Goal: Check status: Check status

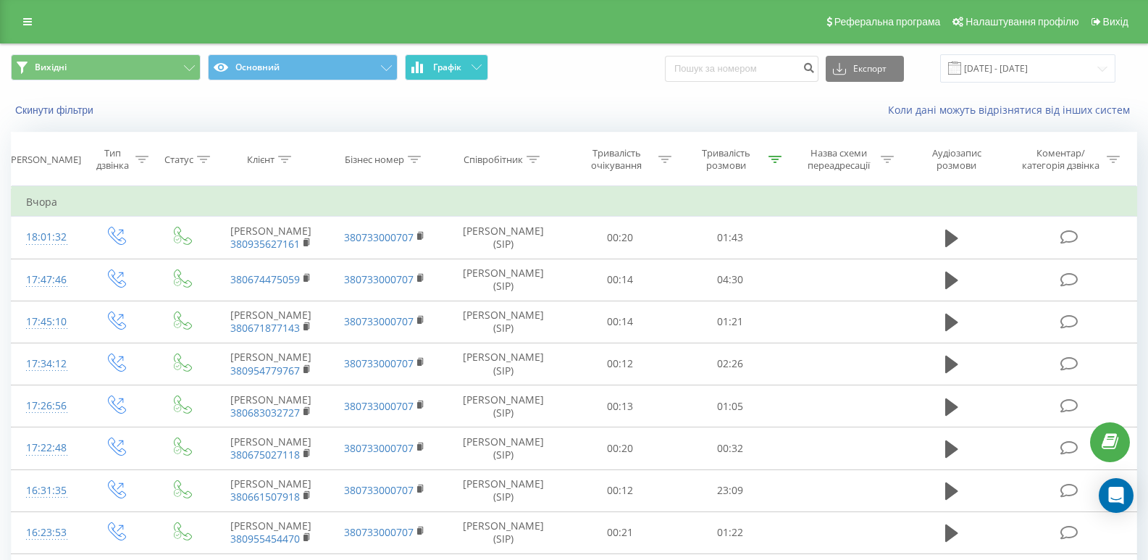
click at [458, 72] on span "Графік" at bounding box center [447, 67] width 28 height 10
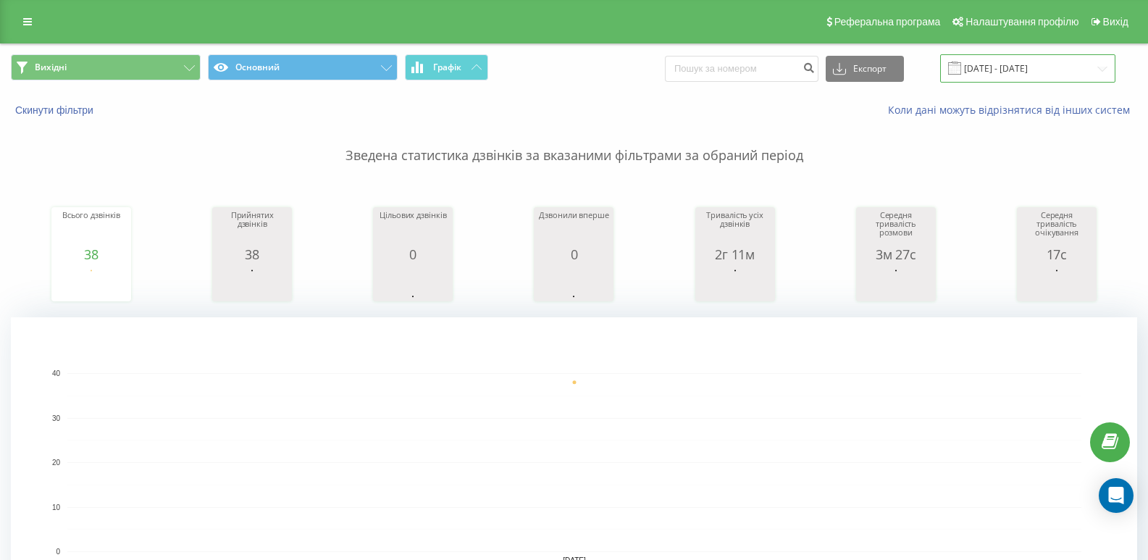
click at [1018, 76] on input "[DATE] - [DATE]" at bounding box center [1027, 68] width 175 height 28
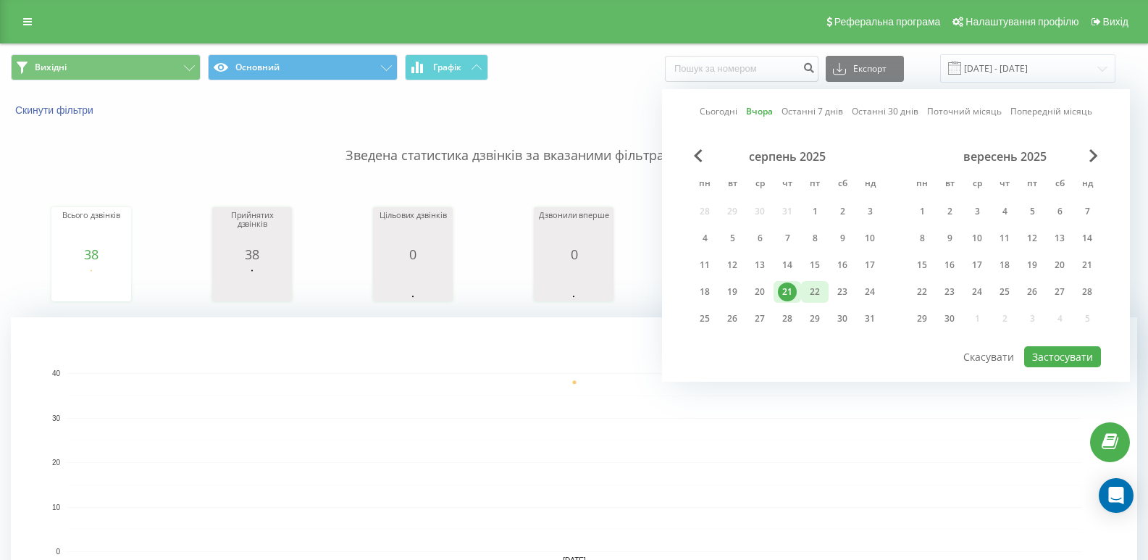
click at [809, 290] on div "22" at bounding box center [814, 291] width 19 height 19
click at [1036, 353] on button "Застосувати" at bounding box center [1062, 356] width 77 height 21
type input "[DATE] - [DATE]"
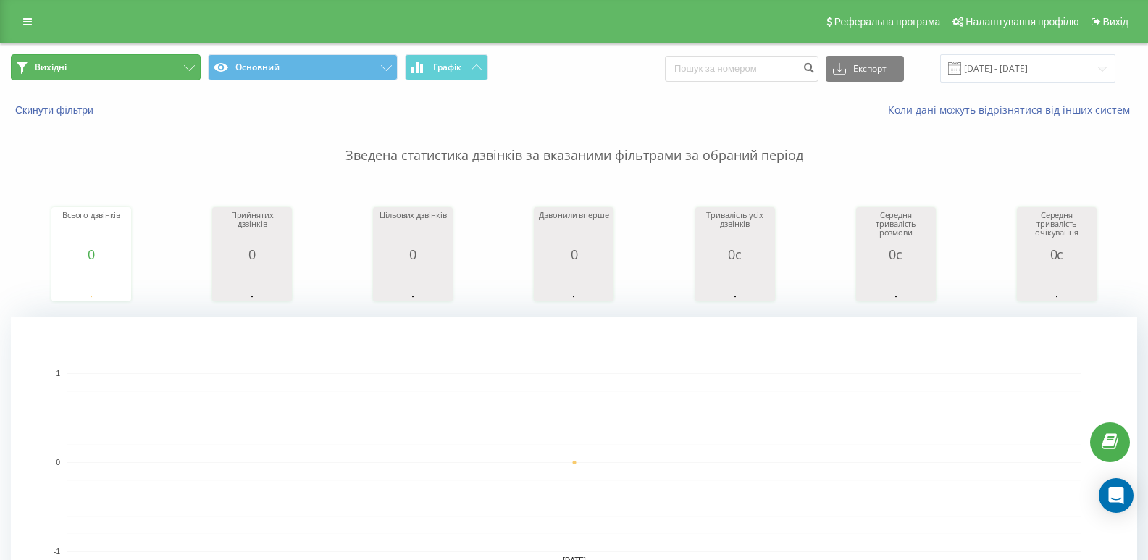
click at [122, 65] on button "Вихідні" at bounding box center [106, 67] width 190 height 26
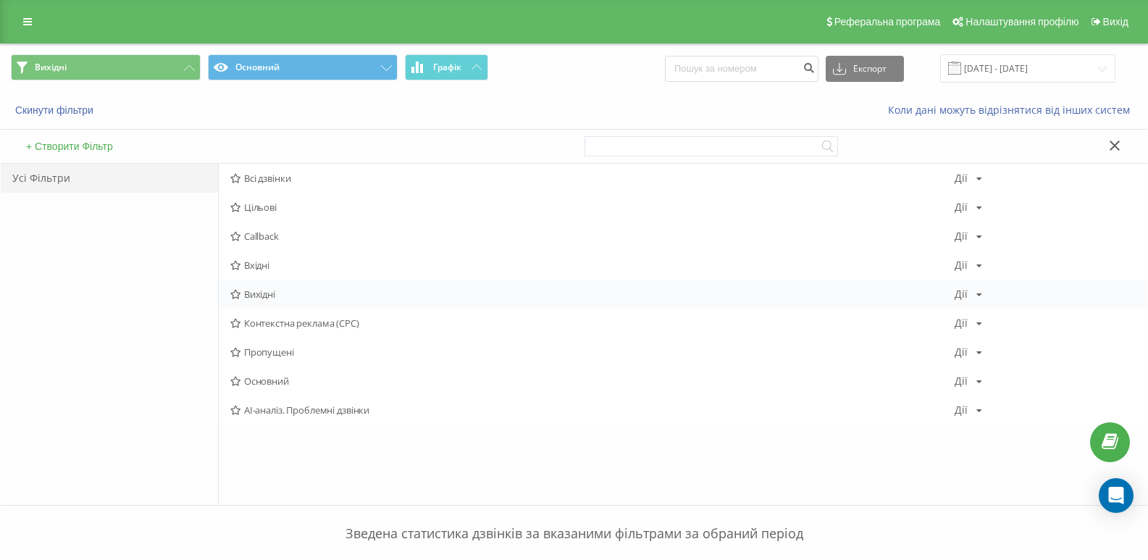
click at [245, 296] on span "Вихідні" at bounding box center [592, 294] width 724 height 10
